Goal: Information Seeking & Learning: Check status

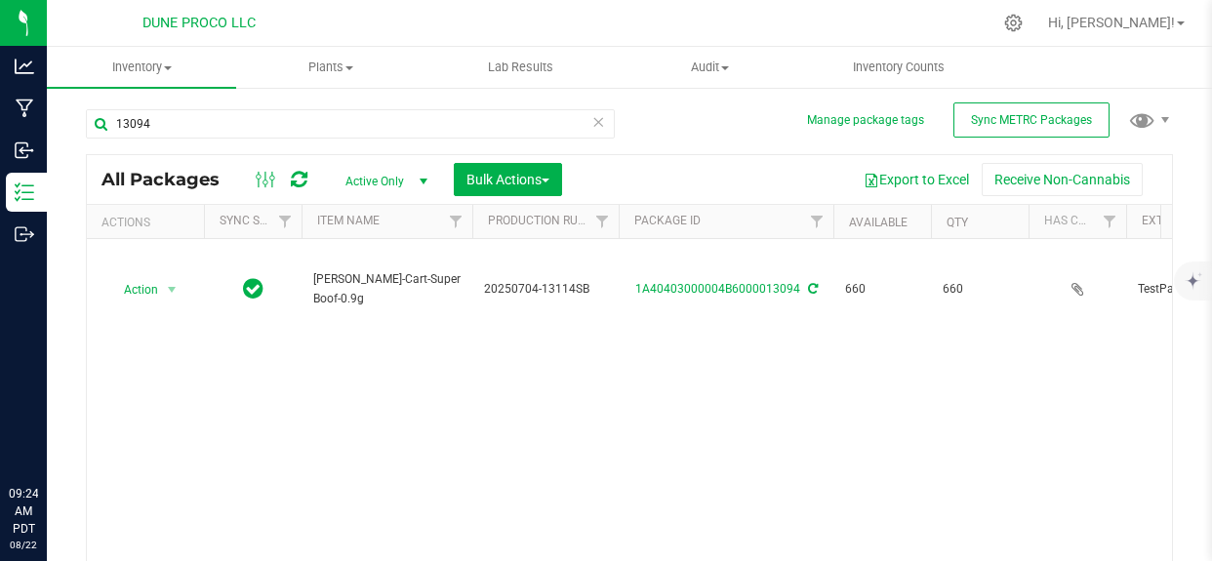
click at [197, 136] on input "13094" at bounding box center [350, 123] width 529 height 29
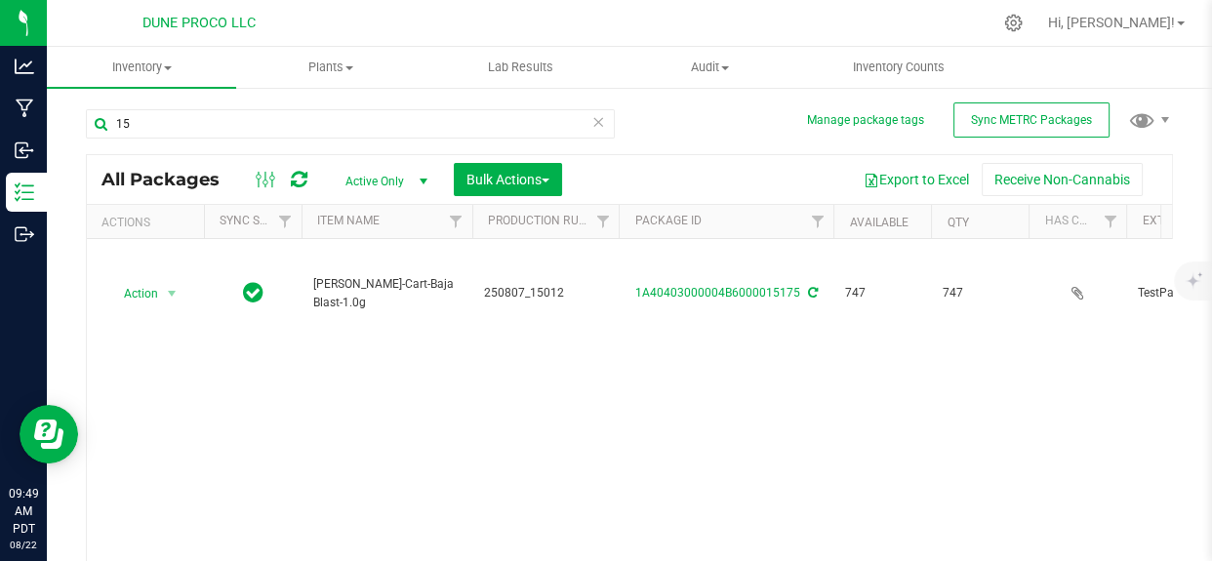
type input "1"
type input "3"
type input "13387"
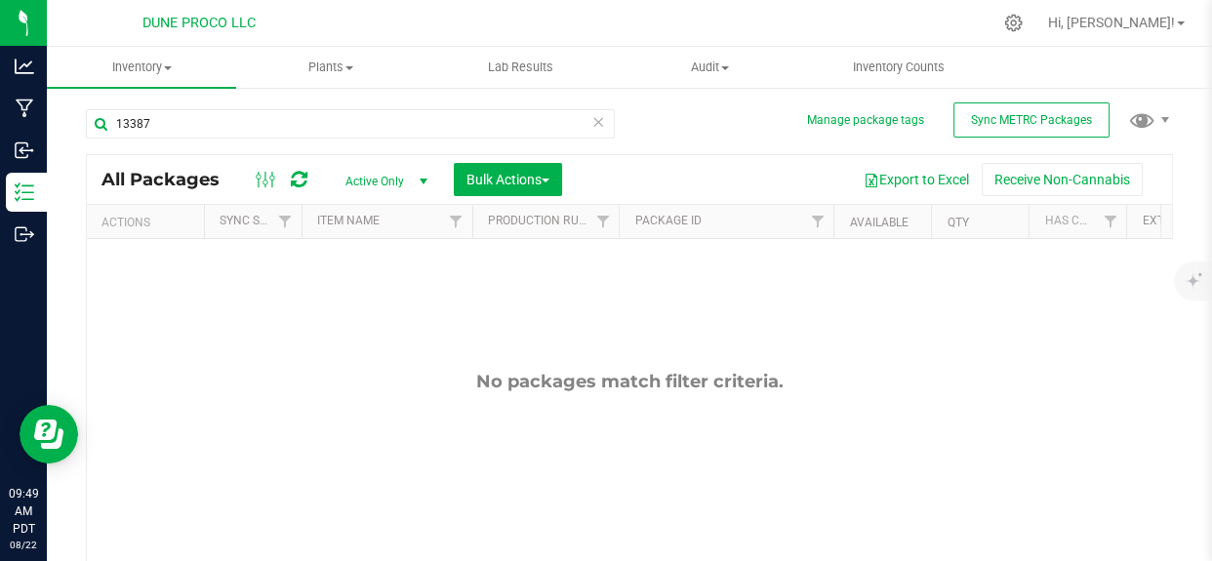
click at [347, 176] on span "Active Only" at bounding box center [382, 181] width 107 height 27
click at [380, 294] on li "All" at bounding box center [381, 300] width 105 height 29
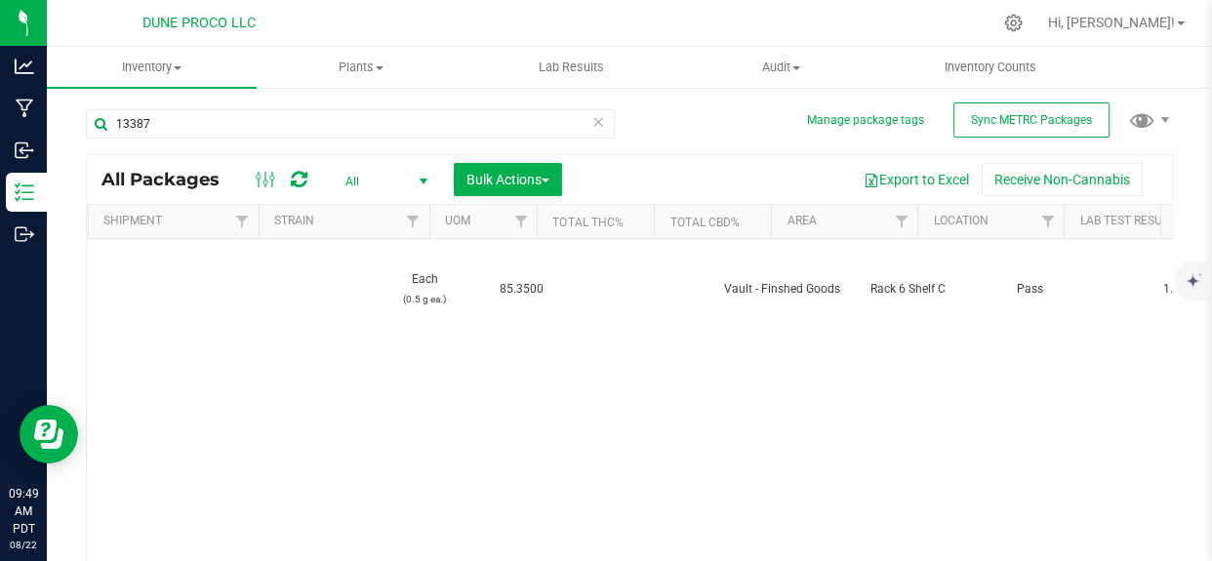
scroll to position [0, 2059]
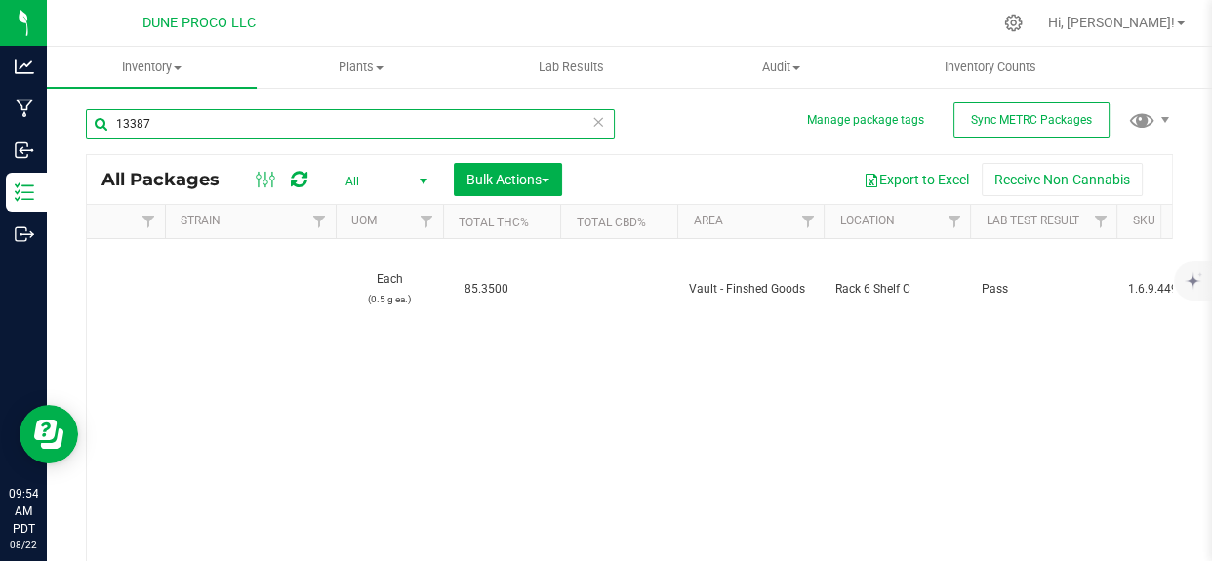
click at [198, 123] on input "13387" at bounding box center [350, 123] width 529 height 29
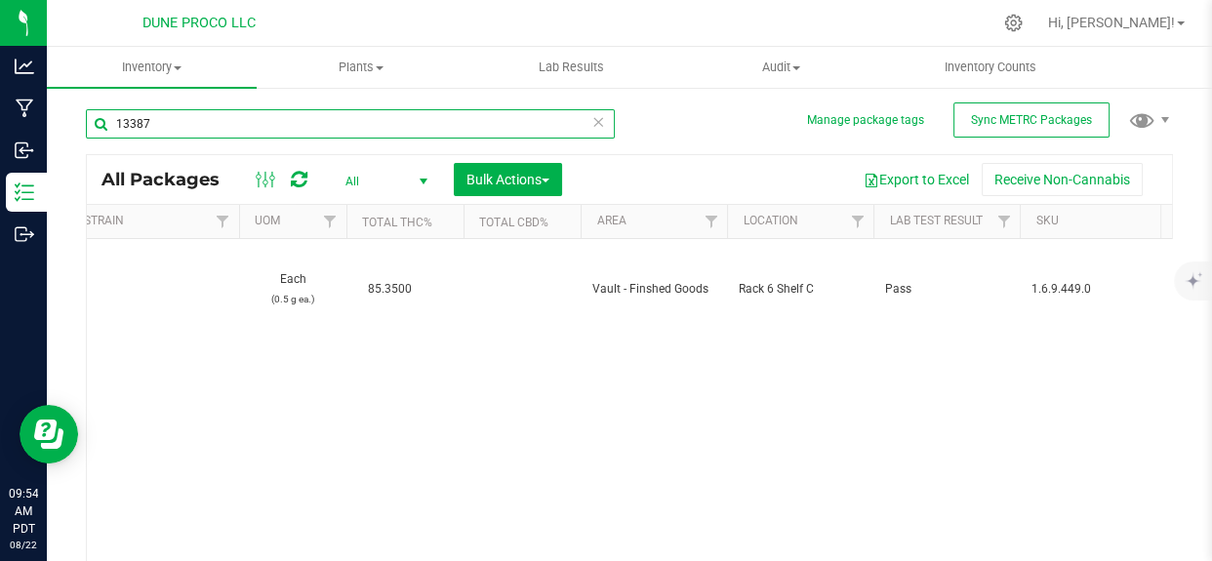
scroll to position [0, 2246]
